Goal: Task Accomplishment & Management: Complete application form

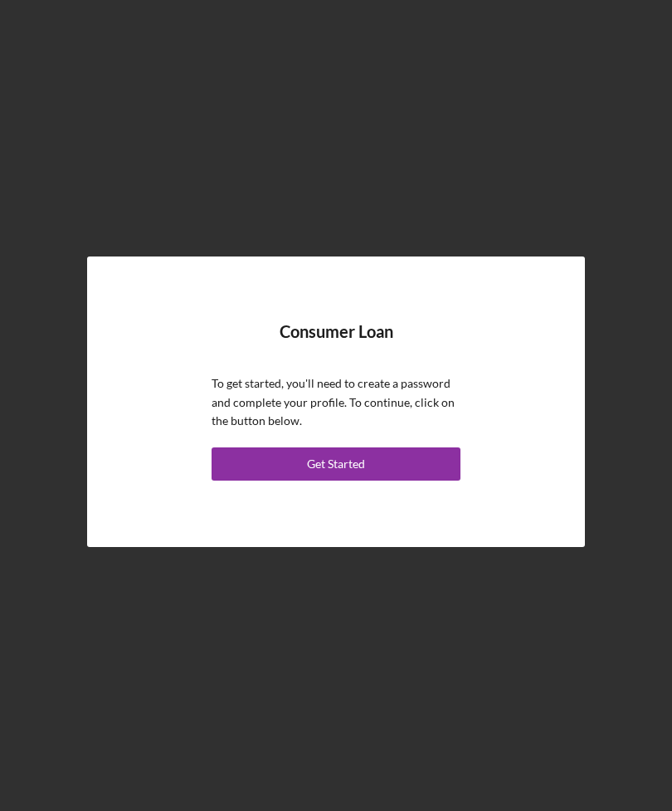
click at [344, 469] on div "To get started, you'll need to create a password and complete your profile. To …" at bounding box center [336, 426] width 249 height 105
click at [316, 481] on div "Get Started" at bounding box center [336, 463] width 58 height 33
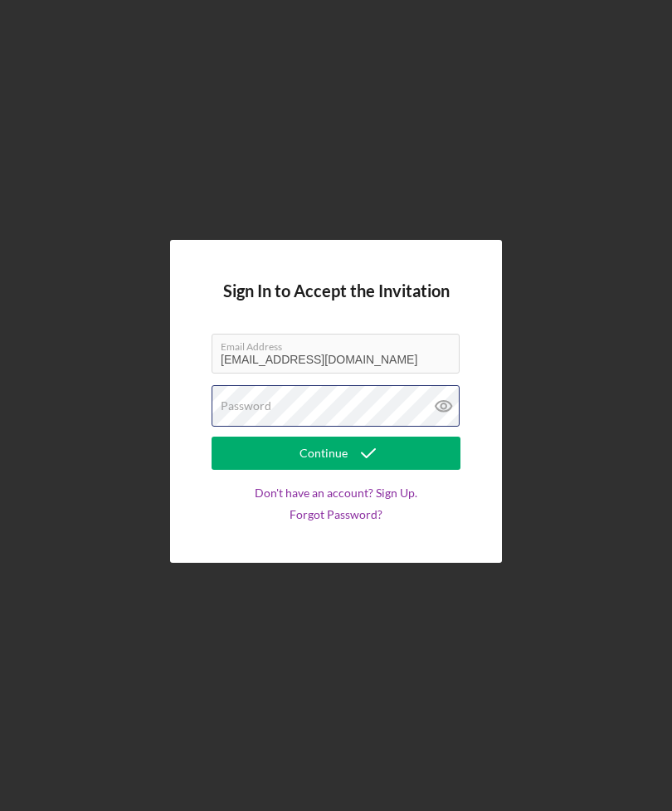
click at [288, 427] on div "Password" at bounding box center [336, 406] width 249 height 42
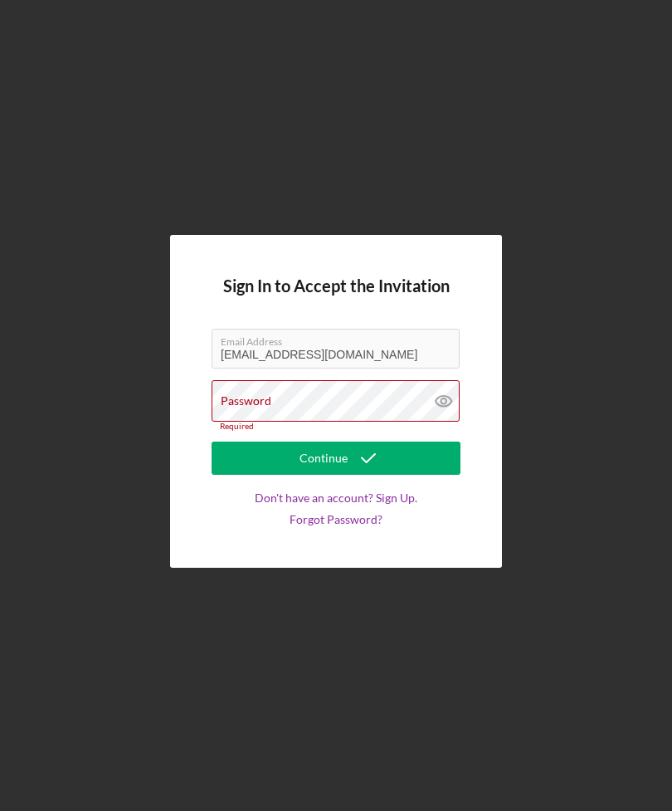
click at [321, 432] on div "Password Required" at bounding box center [336, 405] width 249 height 51
click at [308, 426] on div "Password Required" at bounding box center [336, 405] width 249 height 51
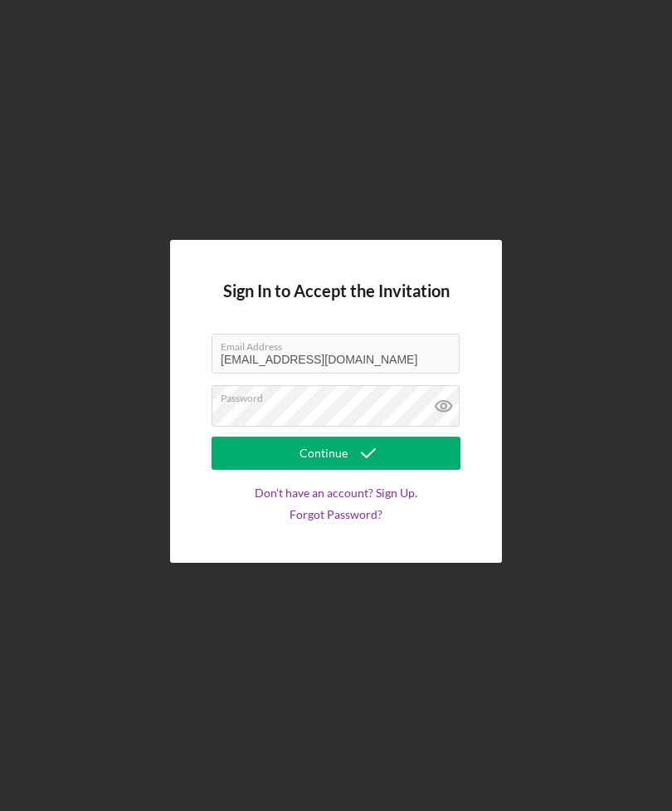
click at [319, 470] on div "Continue" at bounding box center [324, 453] width 48 height 33
